Goal: Task Accomplishment & Management: Use online tool/utility

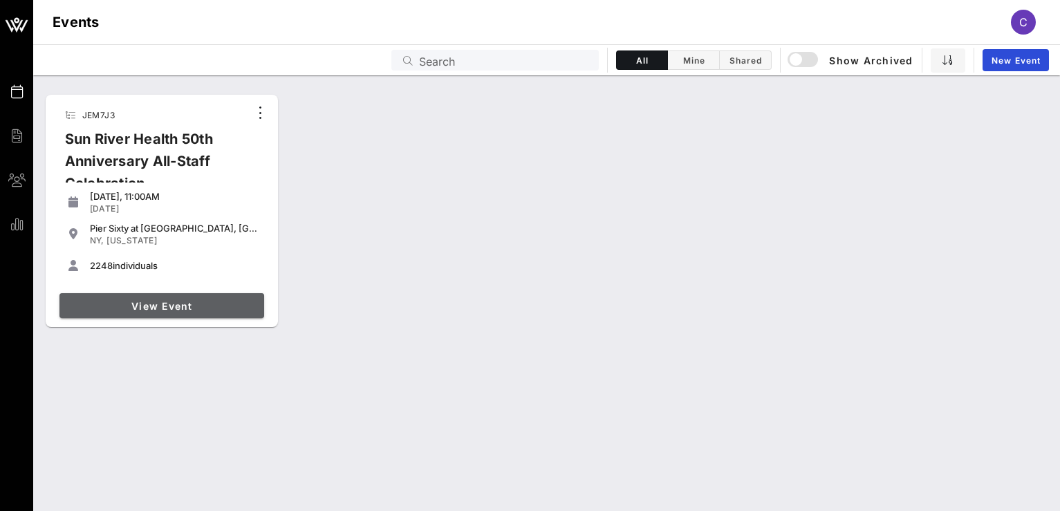
click at [167, 310] on span "View Event" at bounding box center [162, 306] width 194 height 12
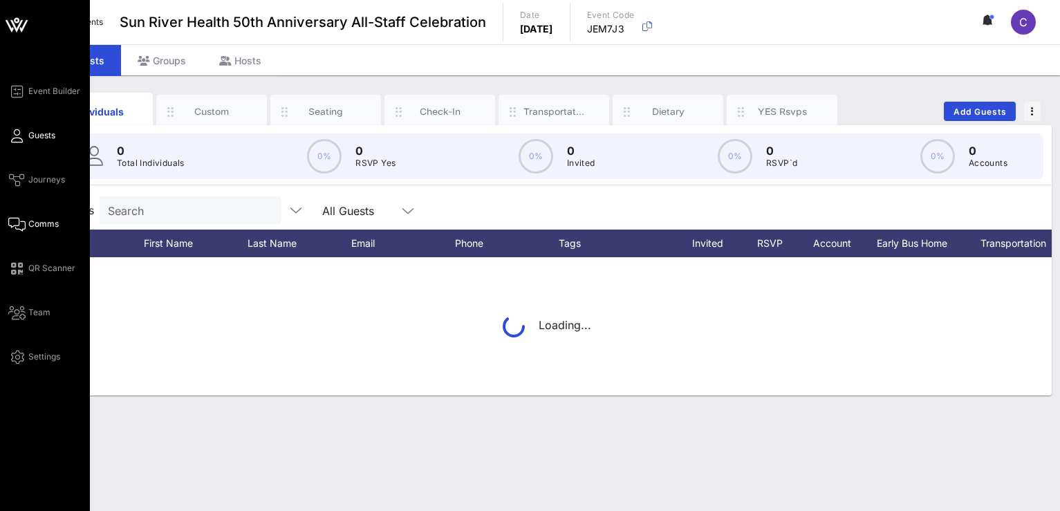
click at [20, 225] on icon at bounding box center [16, 224] width 17 height 2
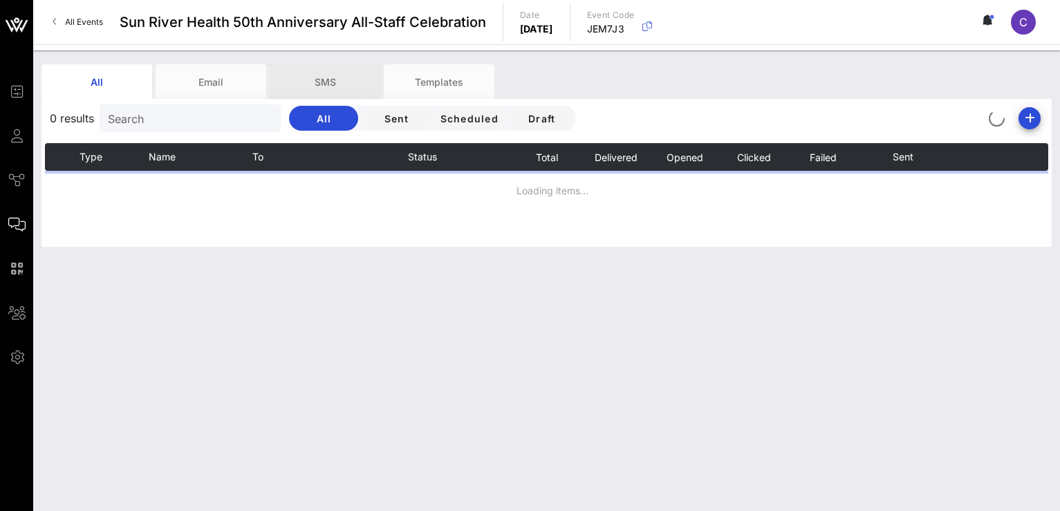
click at [328, 83] on div "SMS" at bounding box center [325, 81] width 111 height 35
click at [326, 79] on div "SMS" at bounding box center [325, 81] width 111 height 35
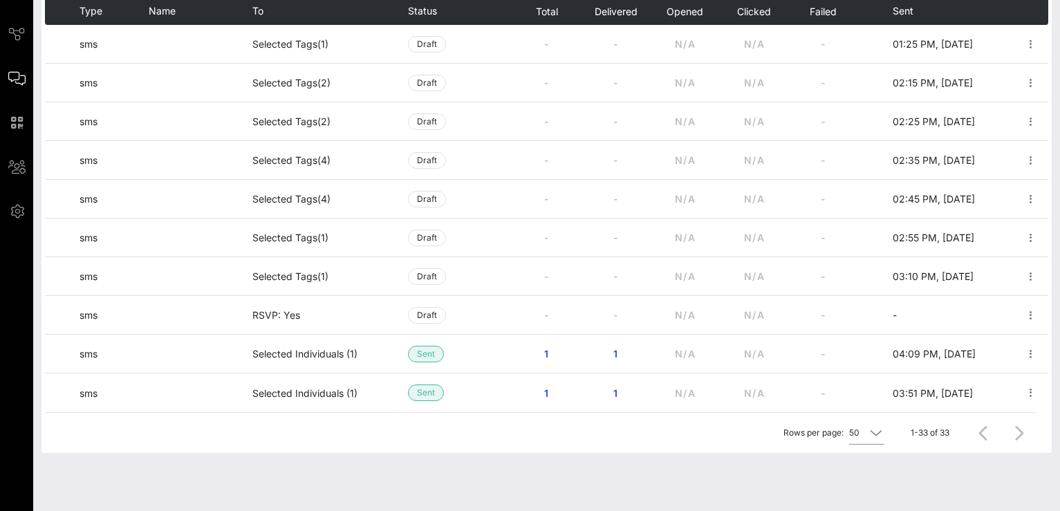
scroll to position [146, 0]
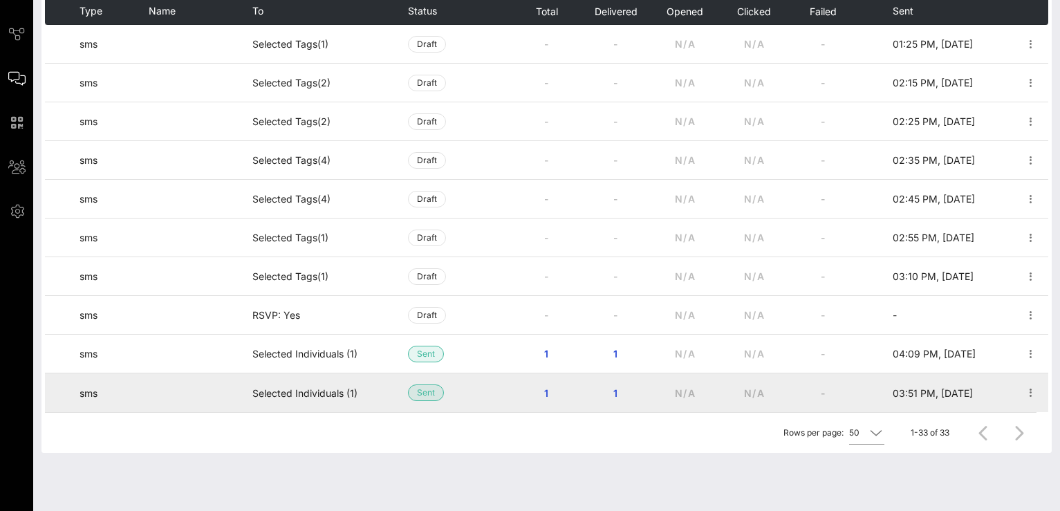
click at [907, 400] on td "03:51 PM, [DATE]" at bounding box center [936, 392] width 86 height 39
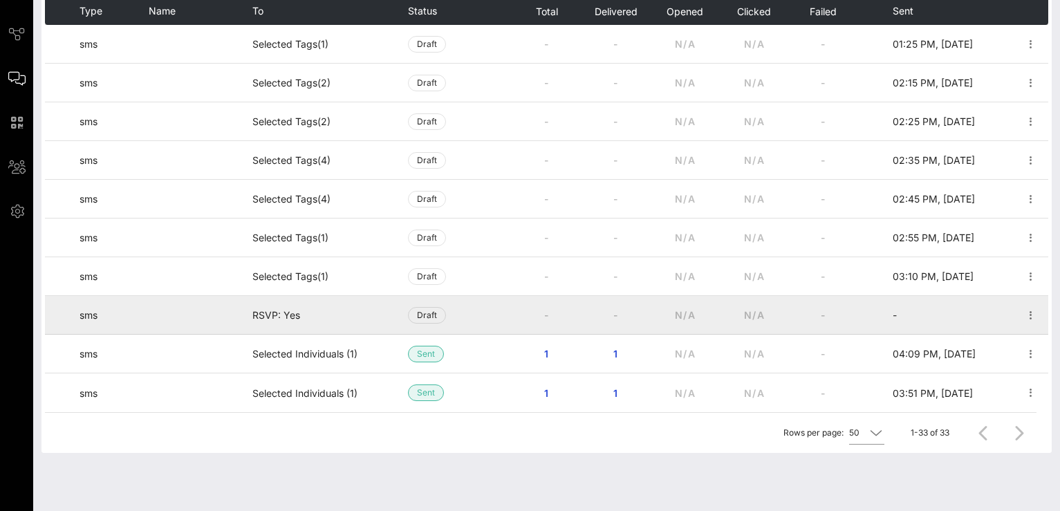
click at [885, 317] on td at bounding box center [875, 315] width 35 height 39
click at [434, 315] on span "Draft" at bounding box center [427, 315] width 20 height 15
click at [246, 323] on td at bounding box center [201, 315] width 104 height 39
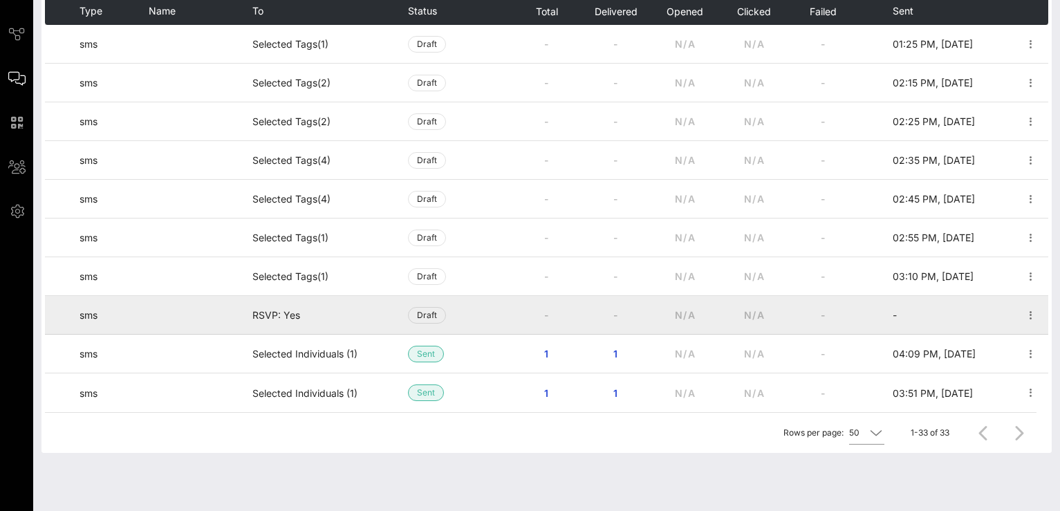
click at [246, 323] on td at bounding box center [201, 315] width 104 height 39
click at [95, 314] on td "sms" at bounding box center [114, 315] width 69 height 39
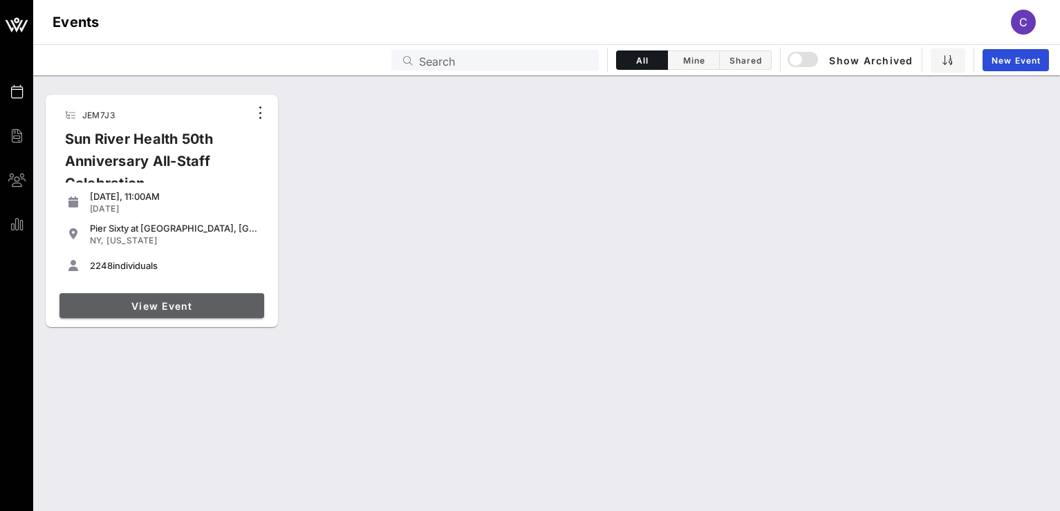
click at [151, 297] on link "View Event" at bounding box center [161, 305] width 205 height 25
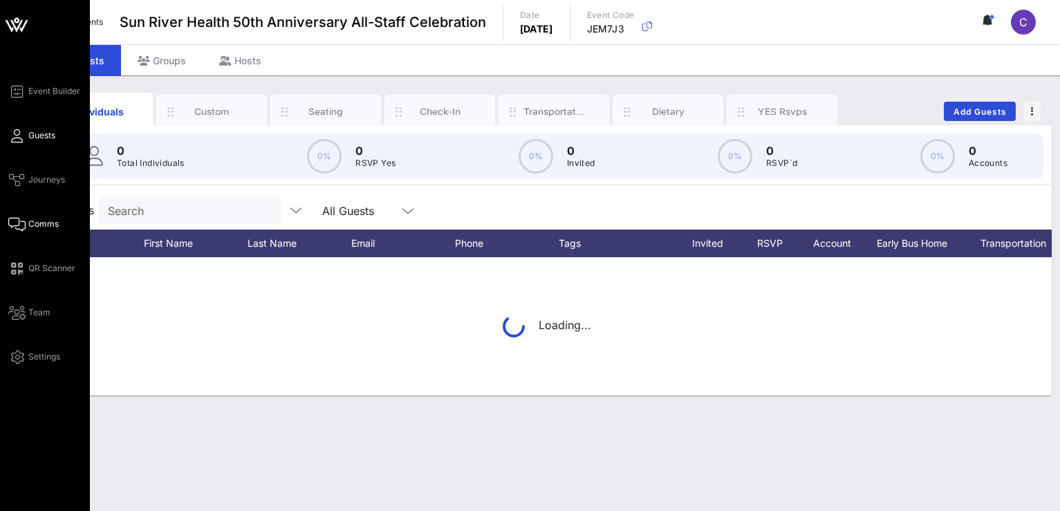
click at [21, 225] on icon at bounding box center [16, 224] width 17 height 2
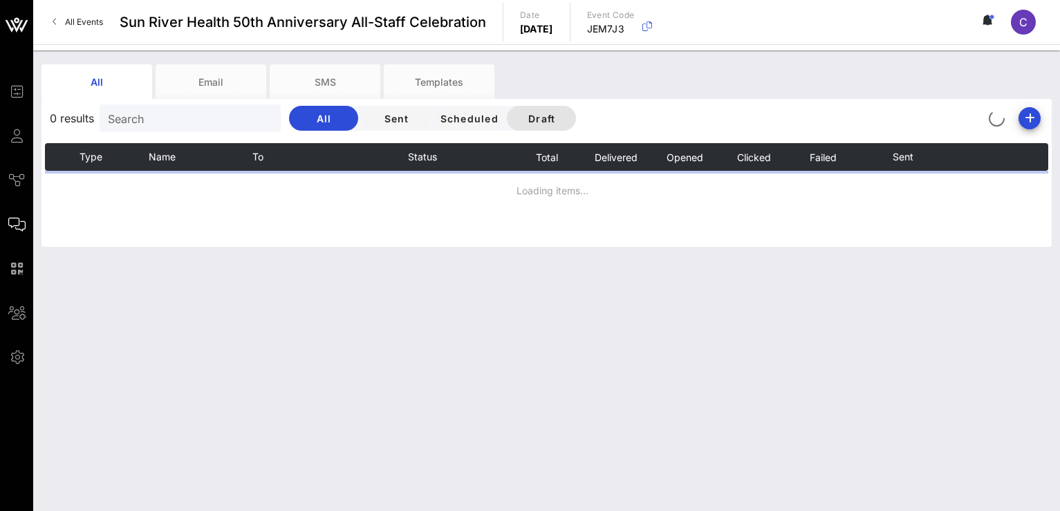
click at [550, 115] on span "Draft" at bounding box center [541, 119] width 47 height 12
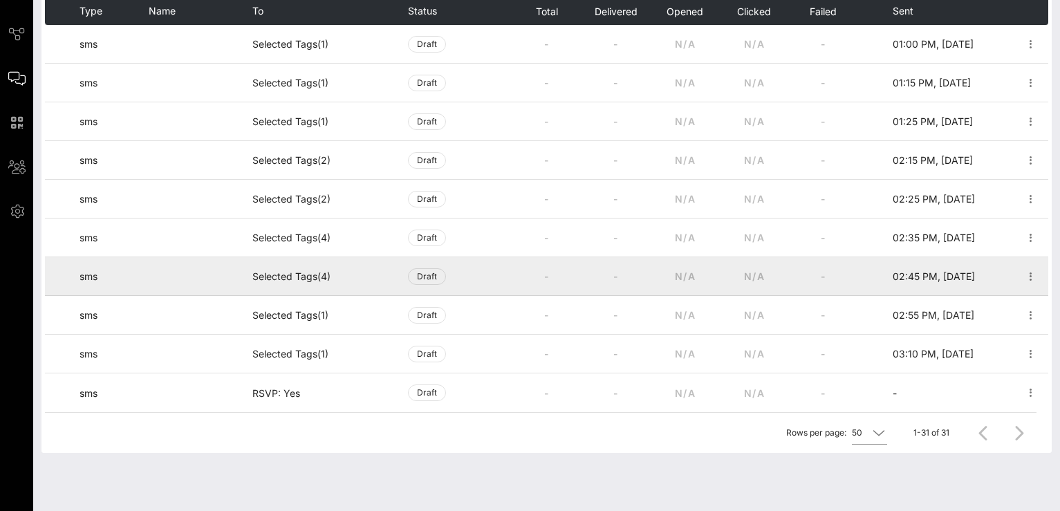
scroll to position [146, 0]
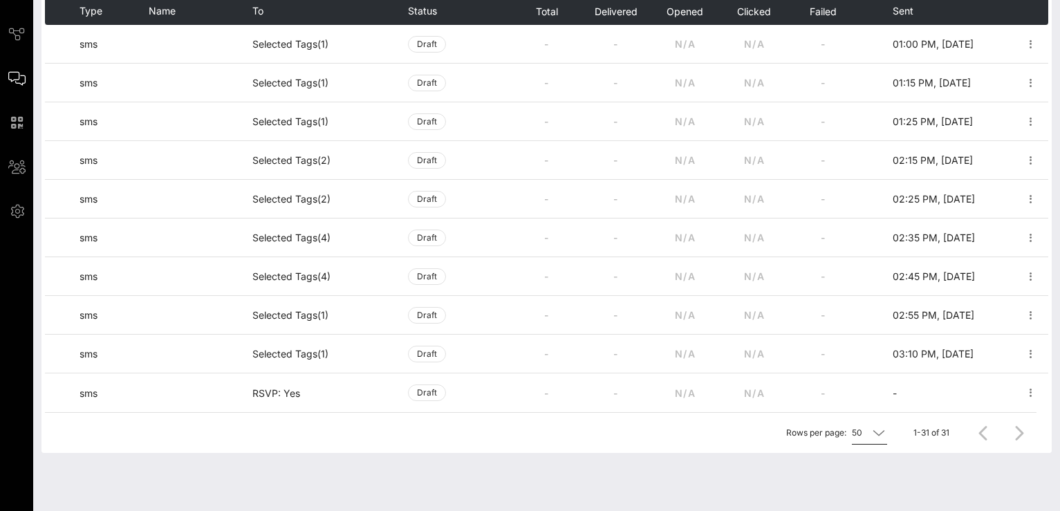
click at [881, 432] on icon at bounding box center [879, 433] width 12 height 17
click at [876, 408] on div "200" at bounding box center [872, 413] width 21 height 13
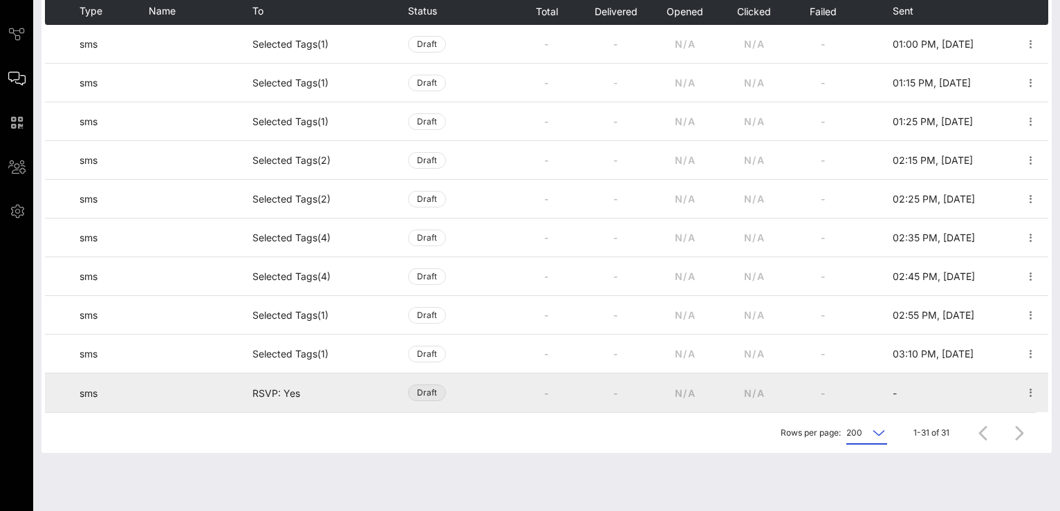
click at [421, 394] on span "Draft" at bounding box center [427, 392] width 20 height 15
click at [524, 393] on td "-" at bounding box center [546, 392] width 69 height 39
click at [427, 395] on span "Draft" at bounding box center [427, 392] width 20 height 15
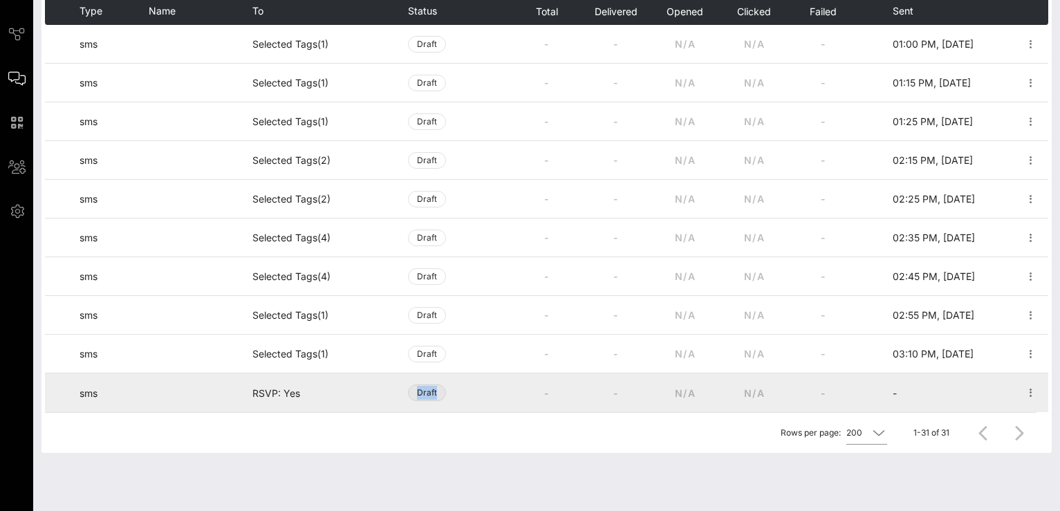
click at [427, 395] on span "Draft" at bounding box center [427, 392] width 20 height 15
click at [545, 380] on td "-" at bounding box center [546, 392] width 69 height 39
click at [98, 393] on td "sms" at bounding box center [114, 392] width 69 height 39
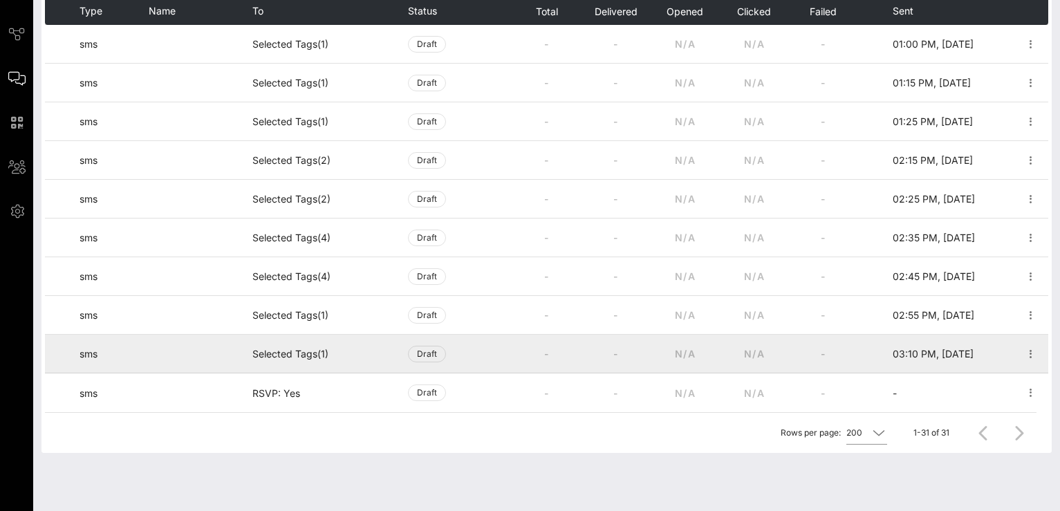
click at [406, 367] on td "Selected Tags (1)" at bounding box center [330, 354] width 156 height 39
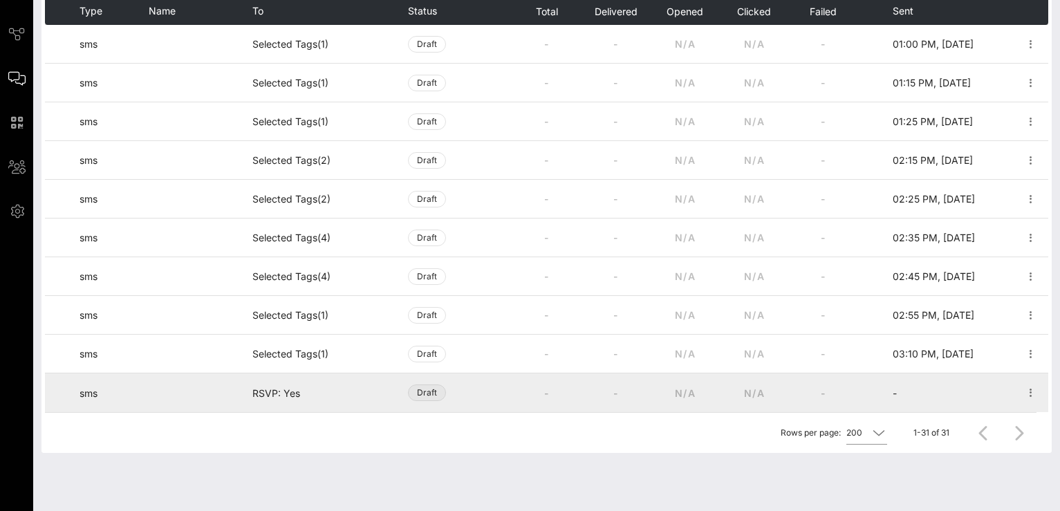
click at [427, 398] on span "Draft" at bounding box center [427, 392] width 20 height 15
click at [1023, 393] on icon "button" at bounding box center [1031, 393] width 17 height 17
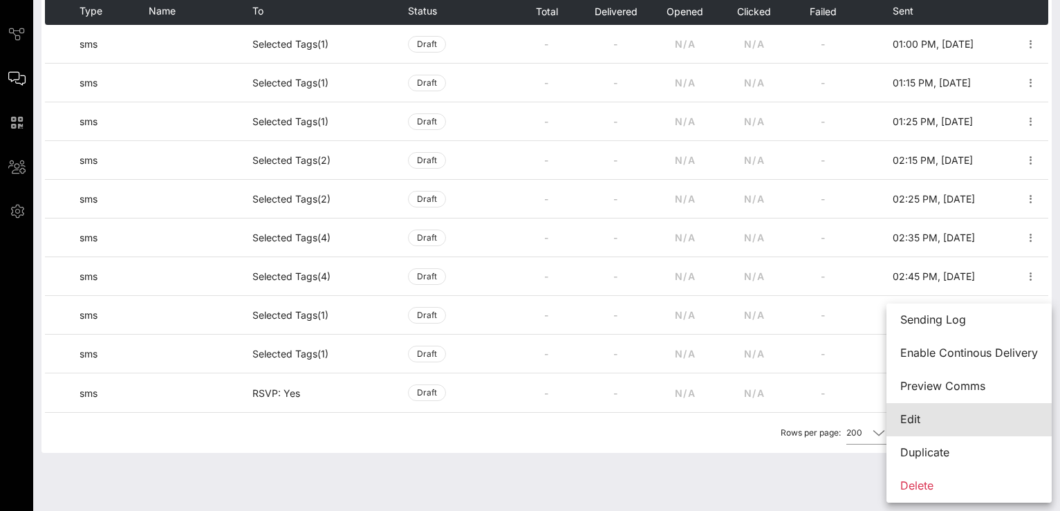
click at [956, 422] on div "Edit" at bounding box center [969, 419] width 138 height 13
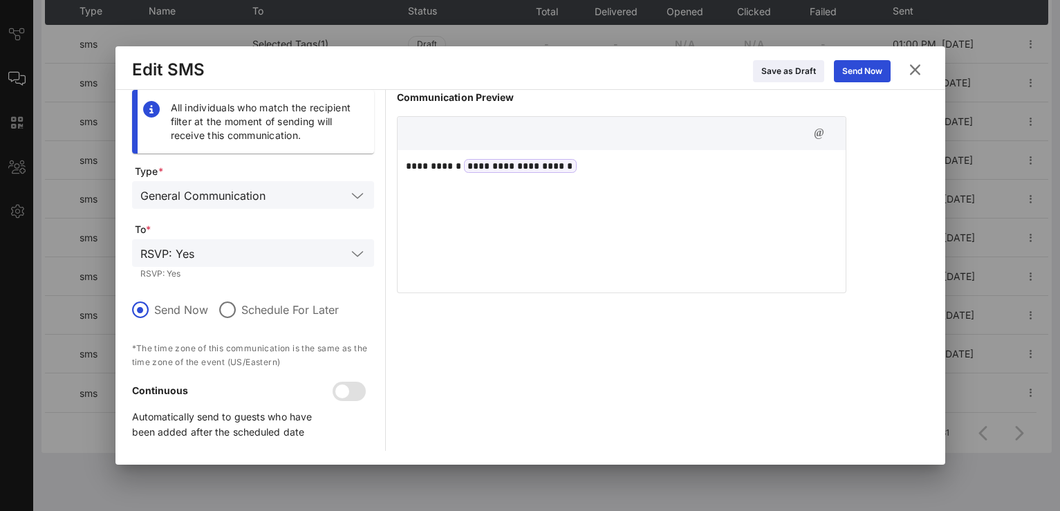
click at [603, 221] on div "**********" at bounding box center [622, 219] width 448 height 138
click at [501, 204] on div "**********" at bounding box center [622, 219] width 448 height 138
click at [436, 204] on div "**********" at bounding box center [622, 219] width 448 height 138
